Goal: Transaction & Acquisition: Purchase product/service

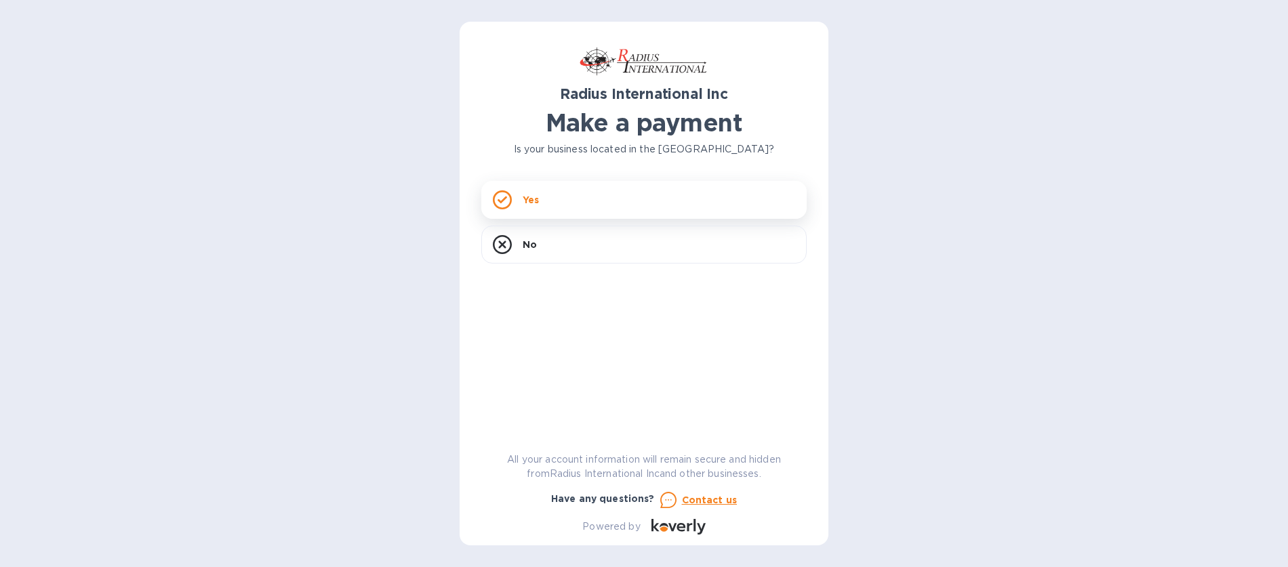
click at [514, 203] on div "Yes" at bounding box center [643, 200] width 325 height 38
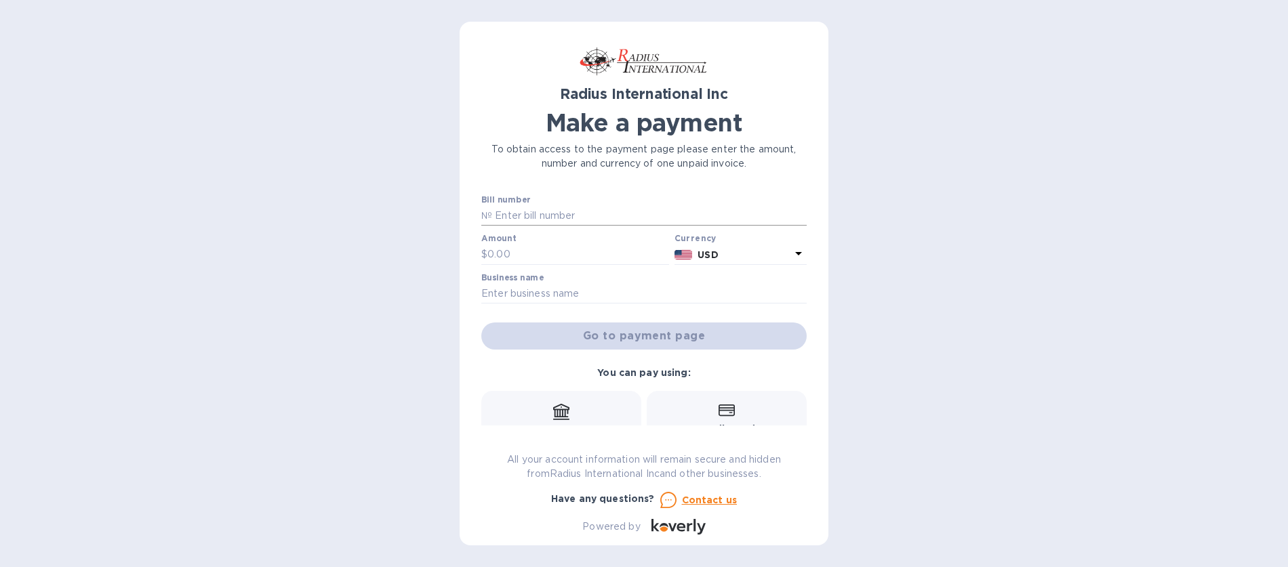
click at [509, 212] on input "text" at bounding box center [649, 216] width 315 height 20
type input "SSI00094955/A"
click at [502, 250] on input "text" at bounding box center [578, 253] width 182 height 20
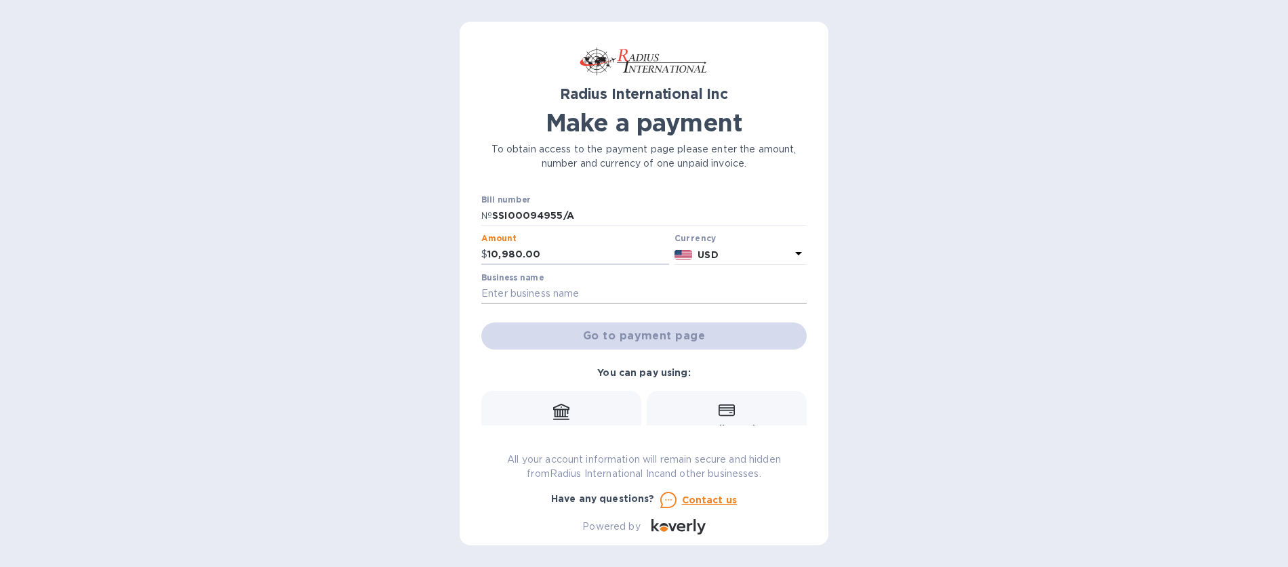
type input "10,980.00"
click at [551, 295] on input "text" at bounding box center [643, 294] width 325 height 20
type input "Cabrini Equipment Inc."
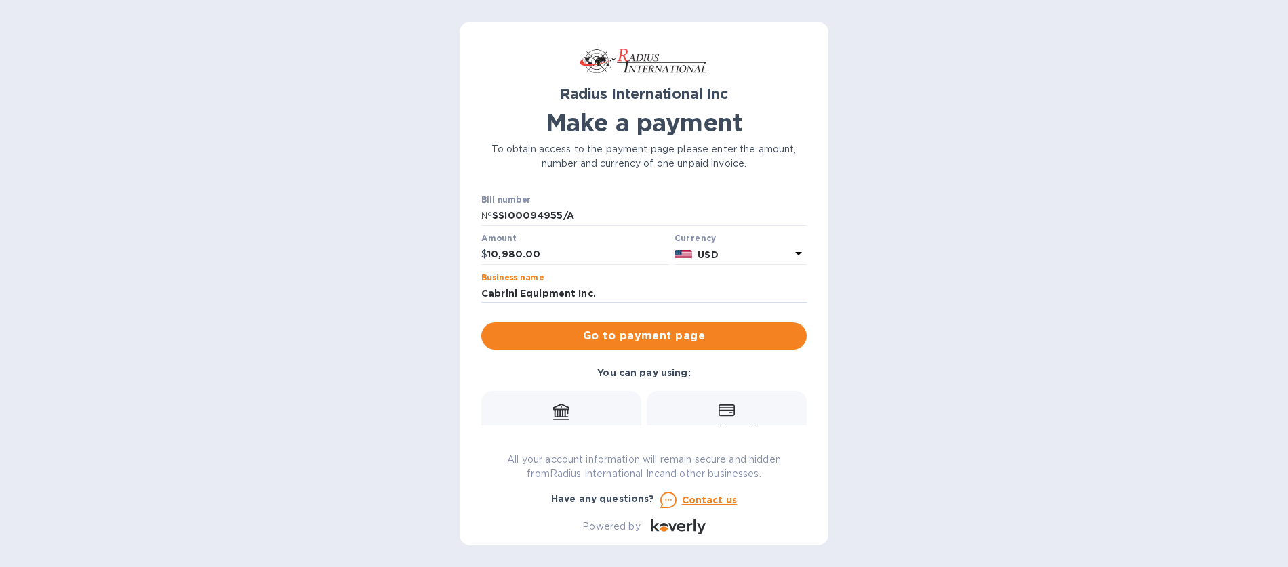
click at [588, 329] on span "Go to payment page" at bounding box center [644, 336] width 304 height 16
